Goal: Find specific page/section: Find specific page/section

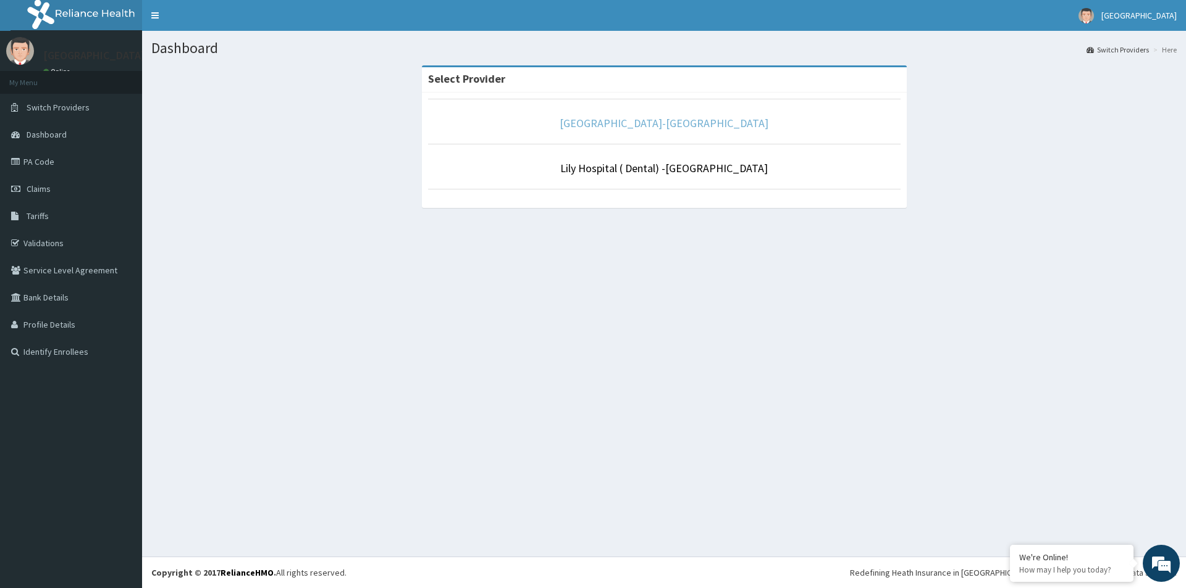
click at [689, 124] on link "[GEOGRAPHIC_DATA]-[GEOGRAPHIC_DATA]" at bounding box center [663, 123] width 209 height 14
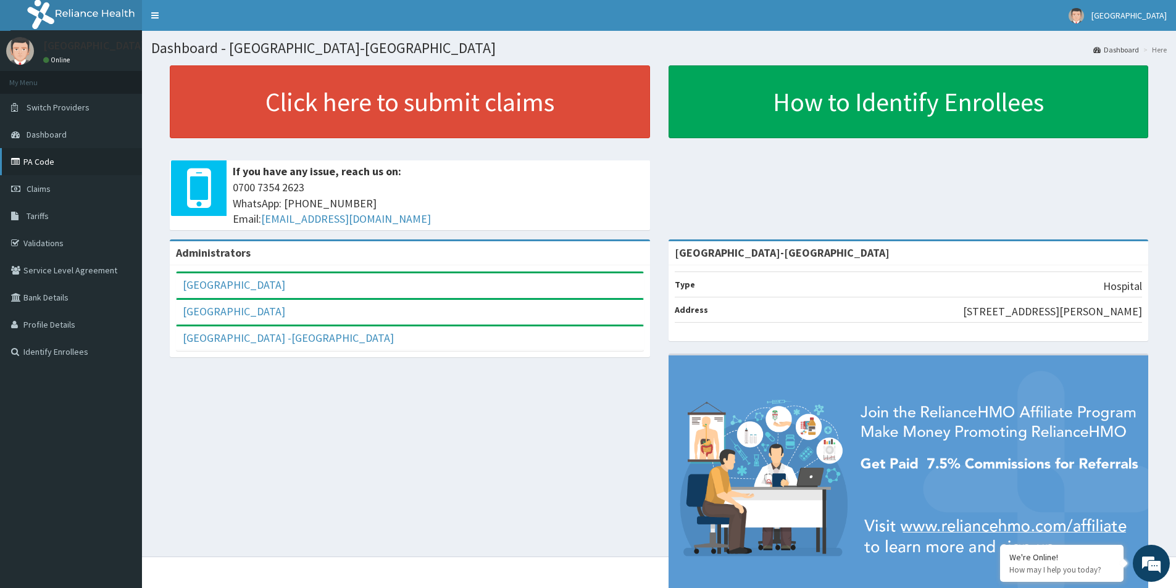
click at [39, 163] on link "PA Code" at bounding box center [71, 161] width 142 height 27
